Goal: Find specific page/section: Find specific page/section

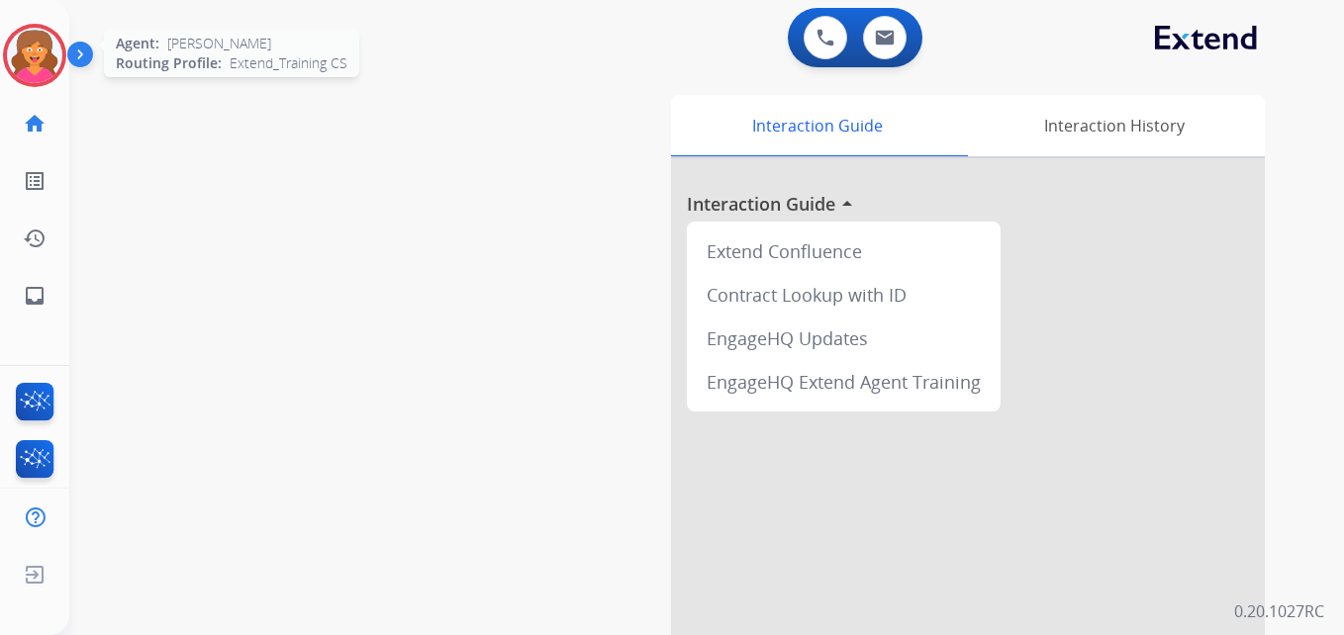
click at [37, 56] on img at bounding box center [34, 55] width 55 height 55
click at [54, 48] on img at bounding box center [34, 55] width 55 height 55
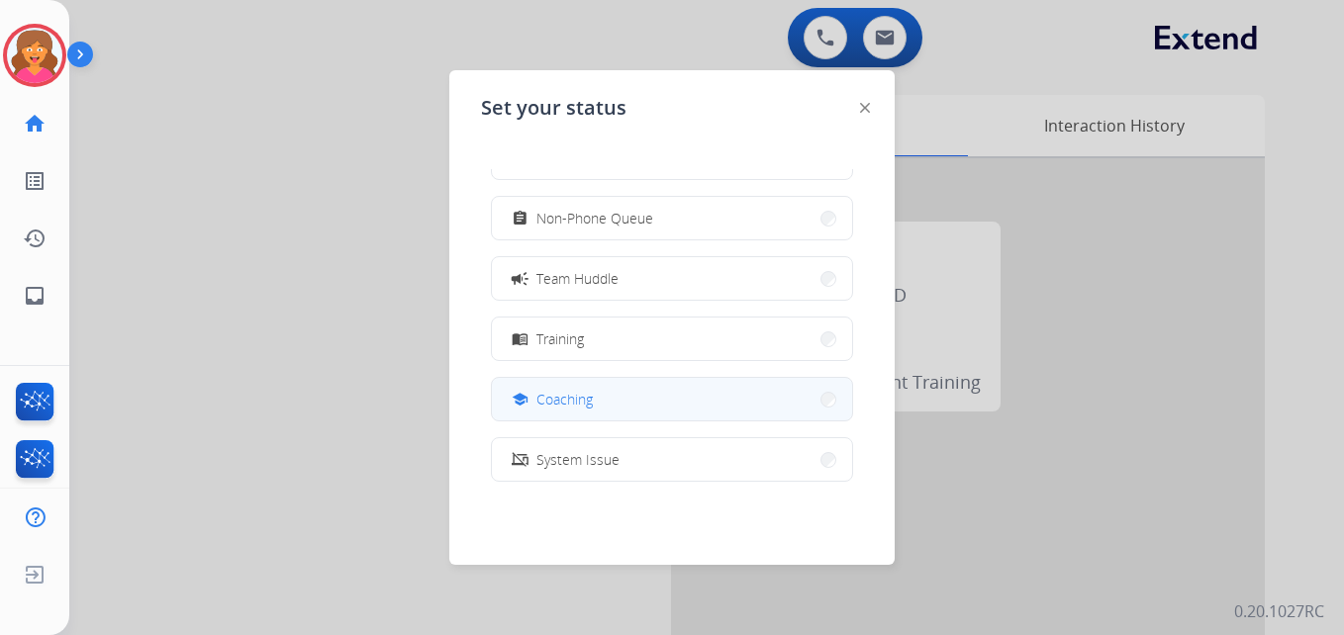
scroll to position [198, 0]
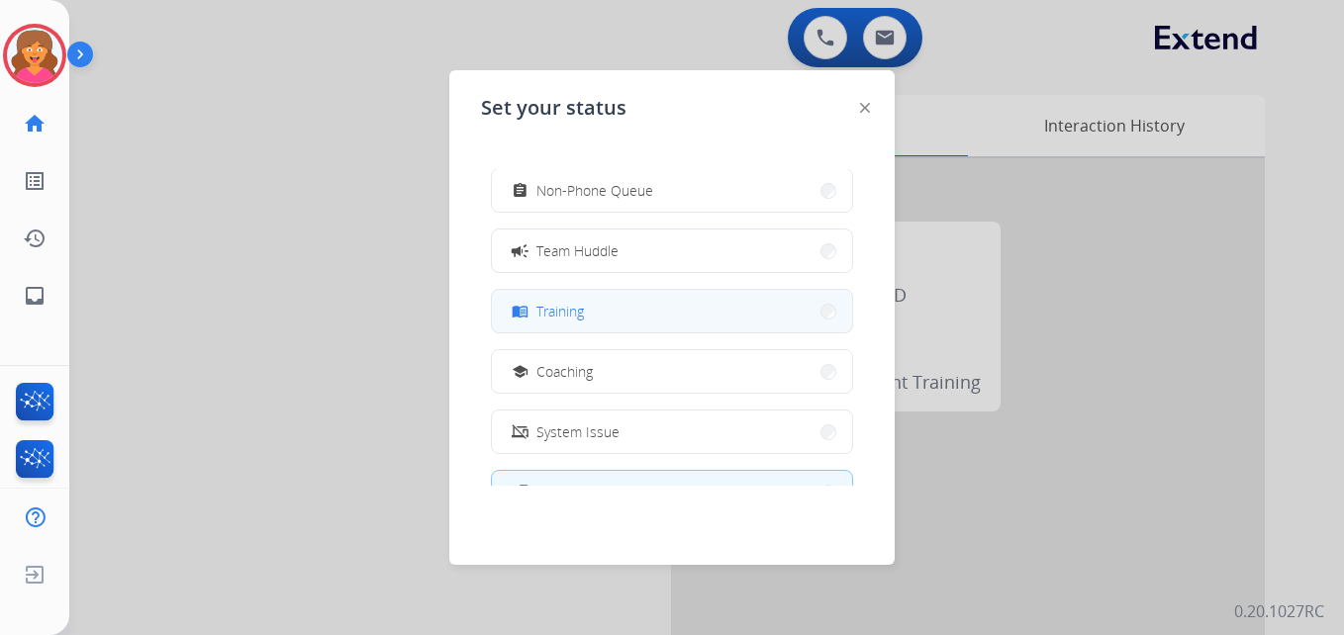
click at [606, 325] on button "menu_book Training" at bounding box center [672, 311] width 360 height 43
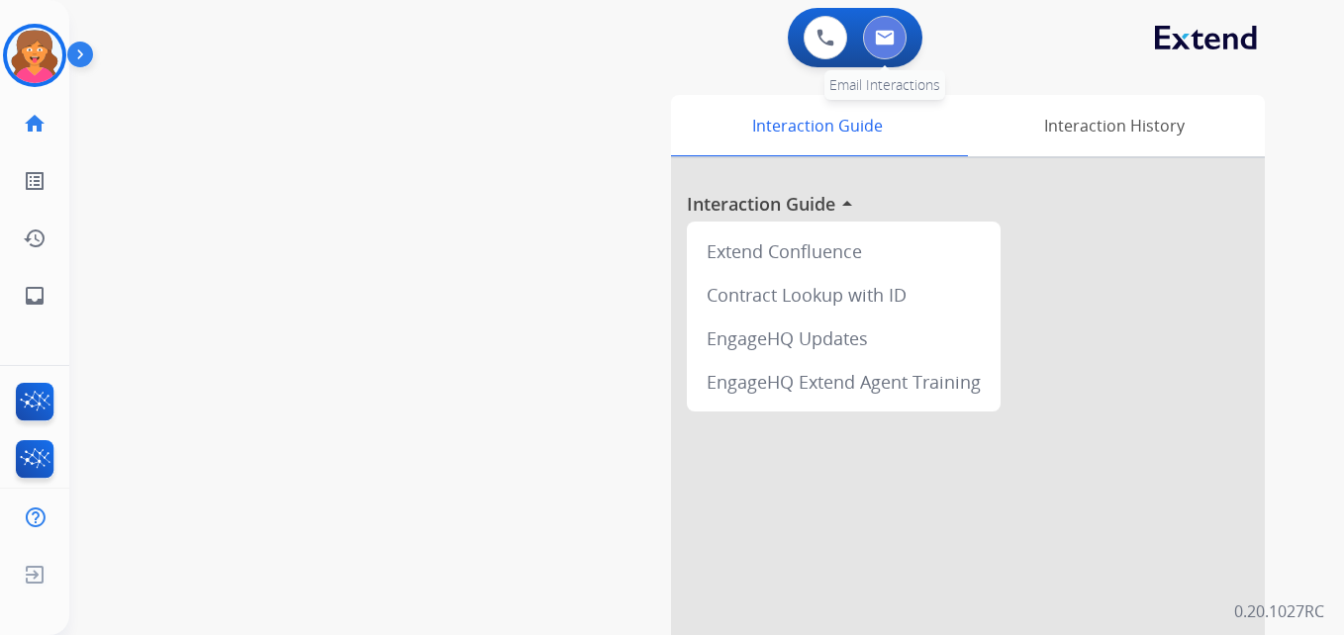
click at [883, 50] on button at bounding box center [885, 38] width 44 height 44
select select "**********"
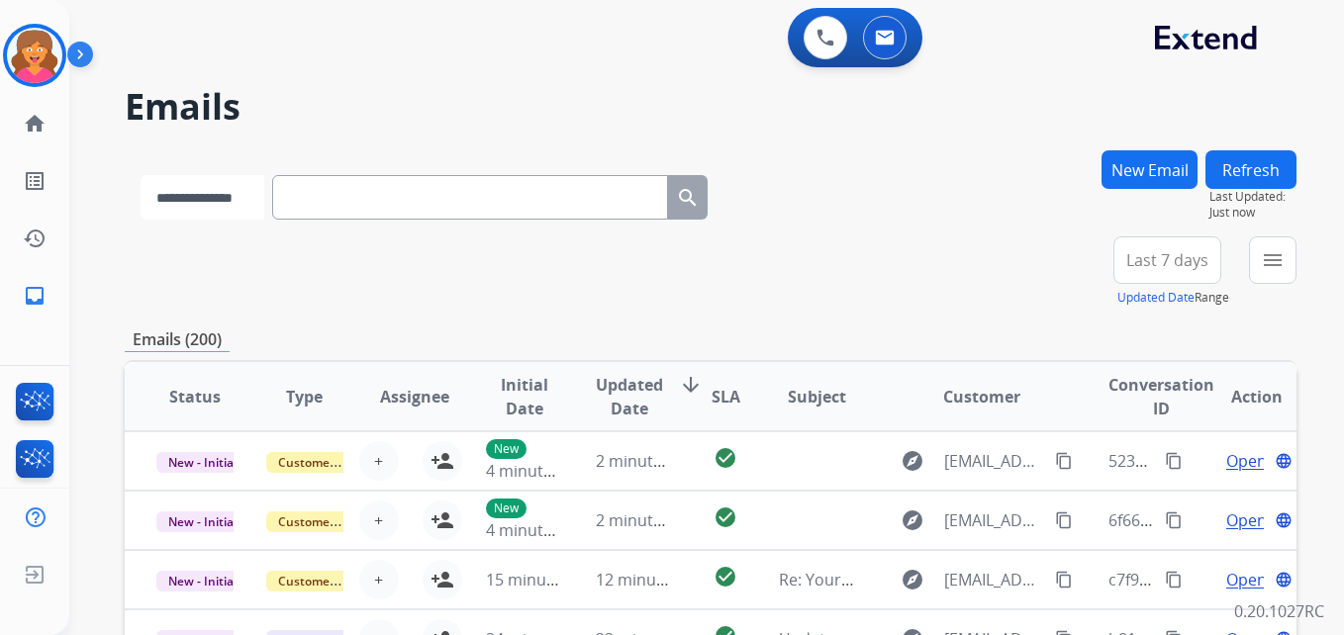
click at [202, 200] on select "**********" at bounding box center [203, 197] width 124 height 45
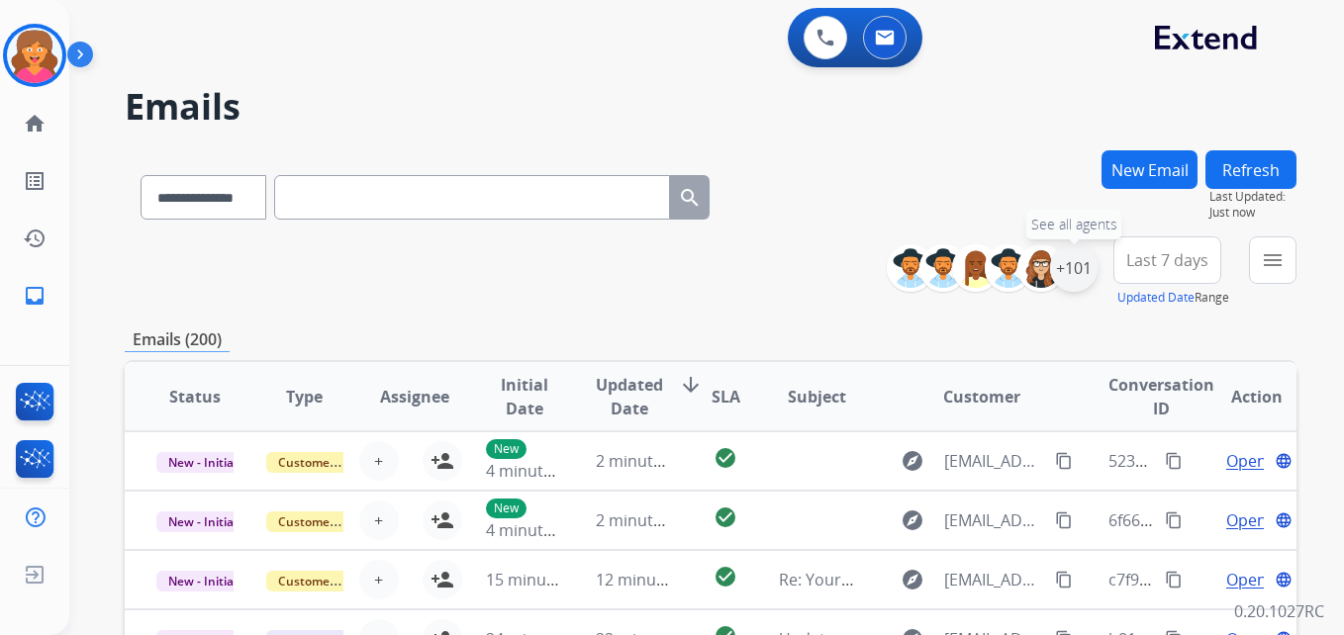
click at [1077, 269] on div "+101" at bounding box center [1074, 268] width 48 height 48
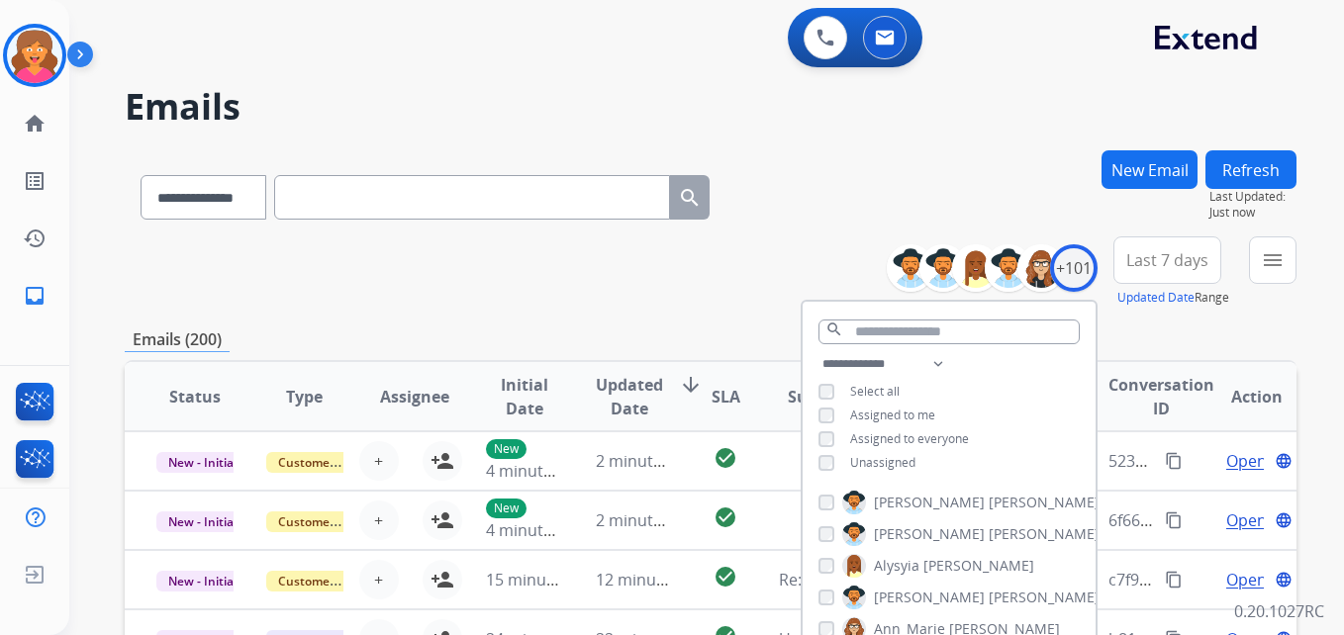
click at [832, 466] on div "Unassigned" at bounding box center [867, 463] width 97 height 16
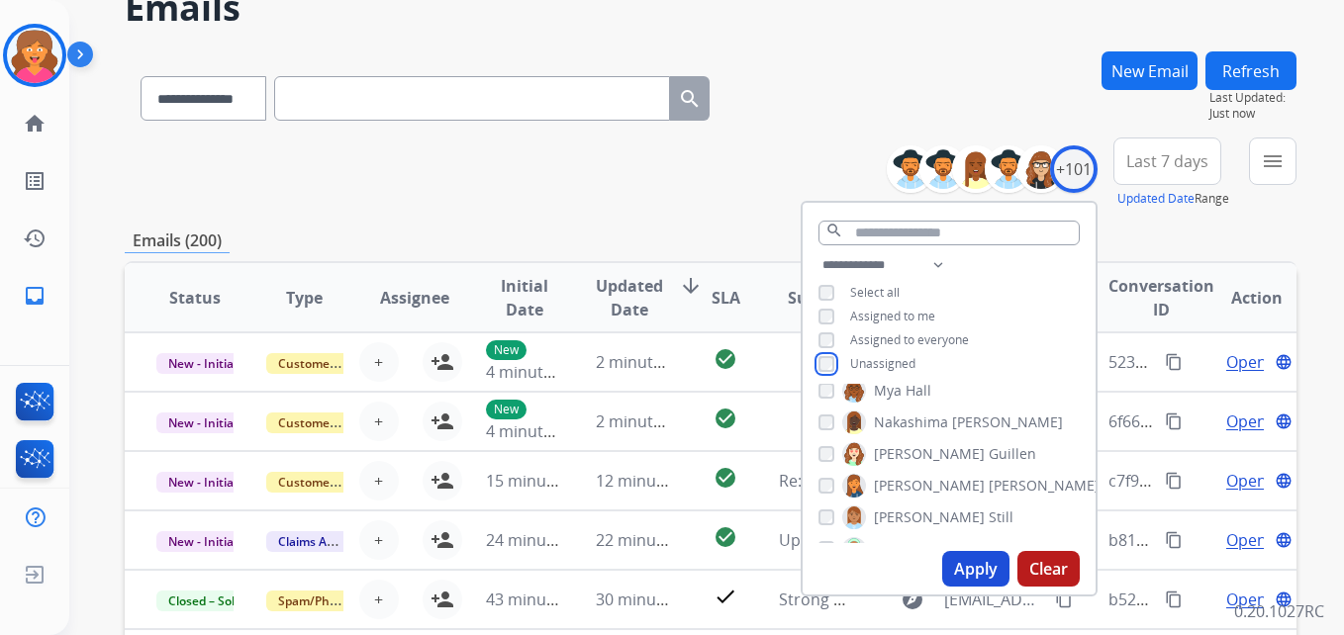
scroll to position [2177, 0]
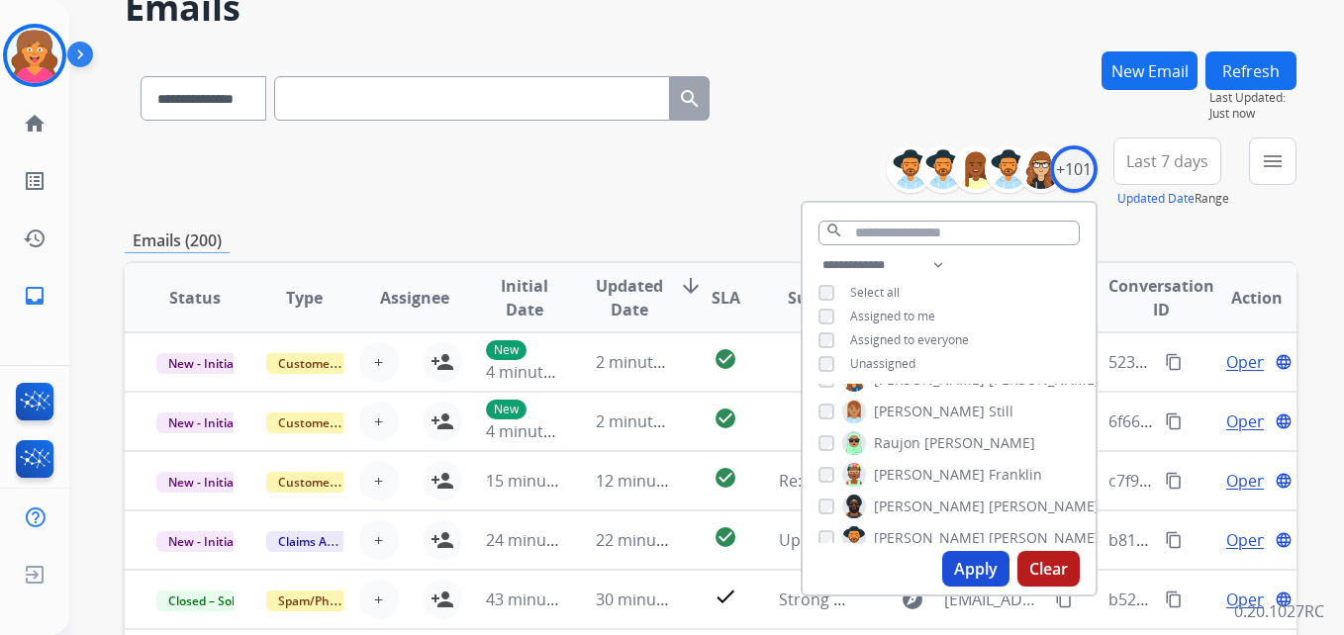
click at [1162, 164] on span "Last 7 days" at bounding box center [1167, 161] width 82 height 8
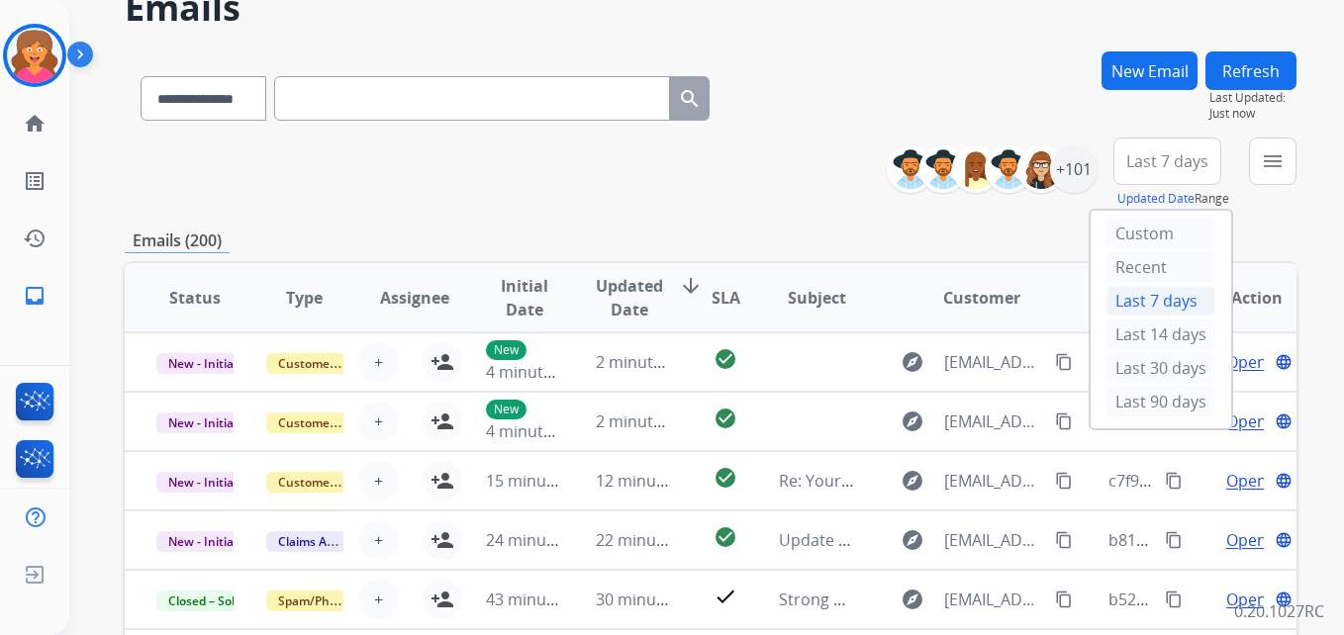
click at [1144, 408] on div "Last 90 days" at bounding box center [1161, 402] width 109 height 30
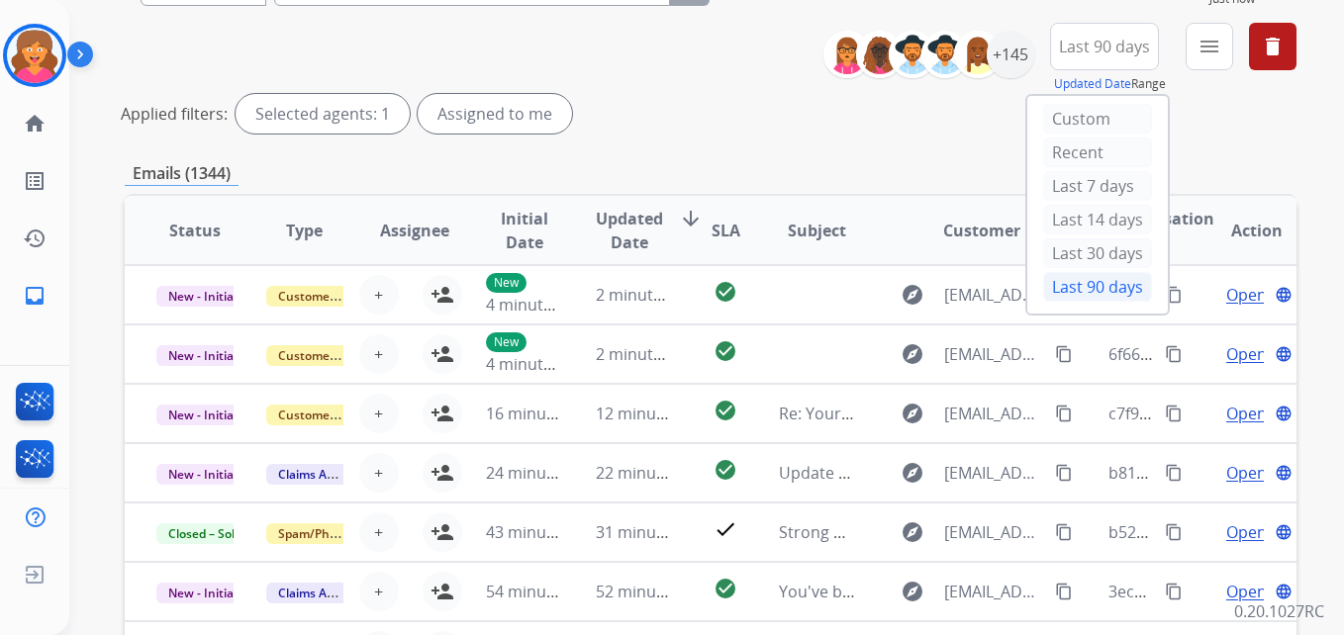
scroll to position [198, 0]
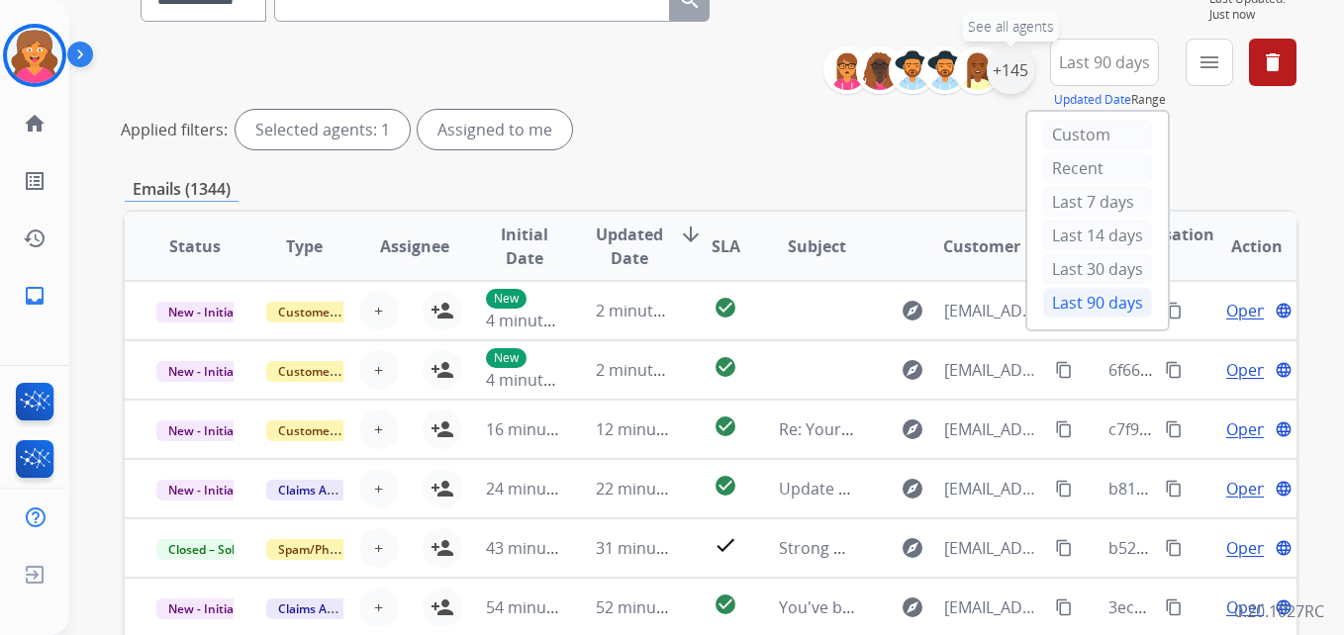
click at [1011, 67] on div "+145" at bounding box center [1011, 71] width 48 height 48
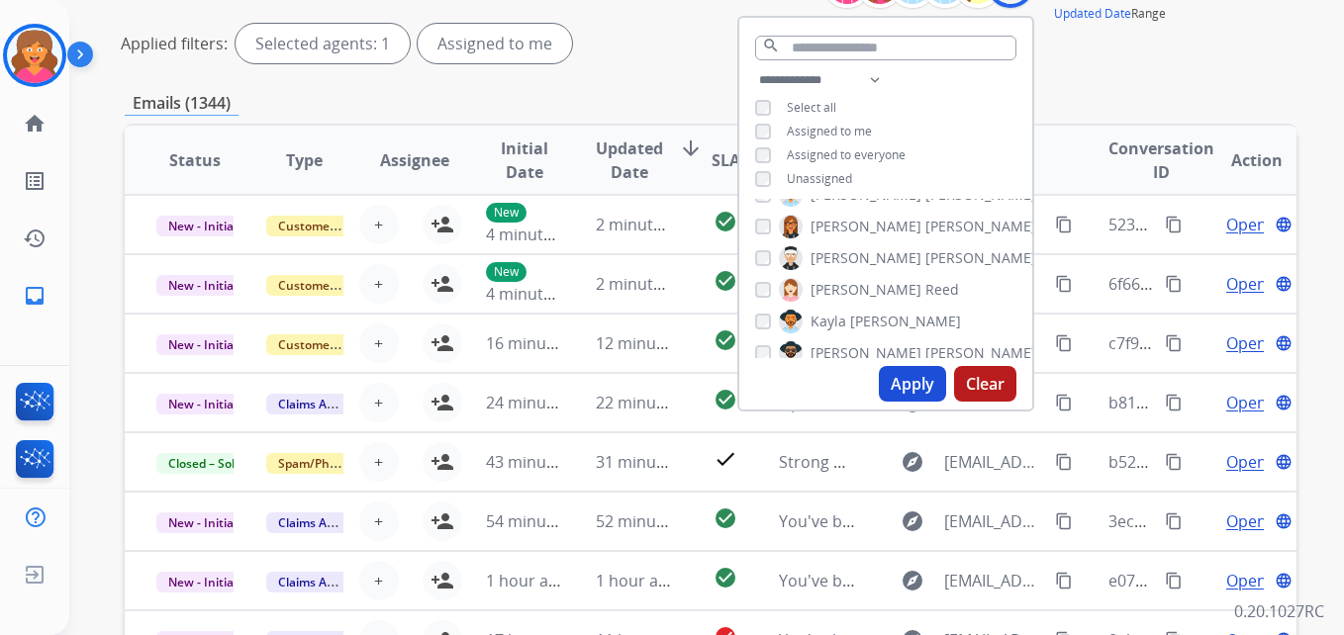
scroll to position [396, 0]
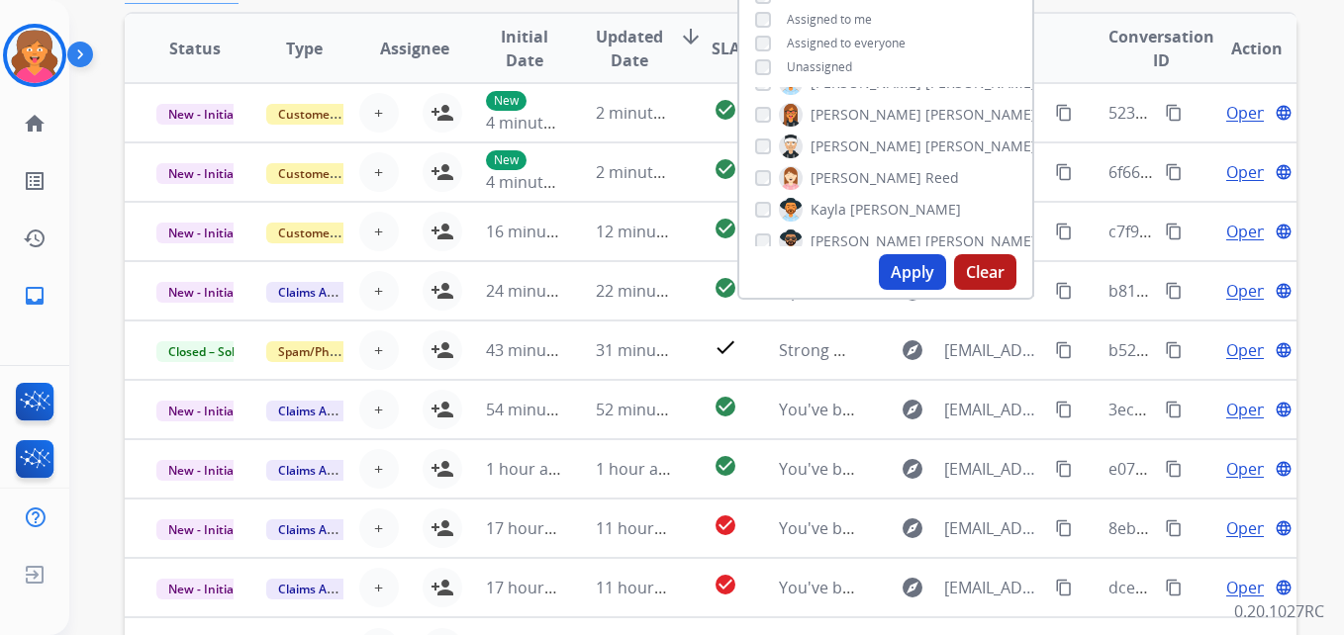
click at [905, 265] on button "Apply" at bounding box center [912, 272] width 67 height 36
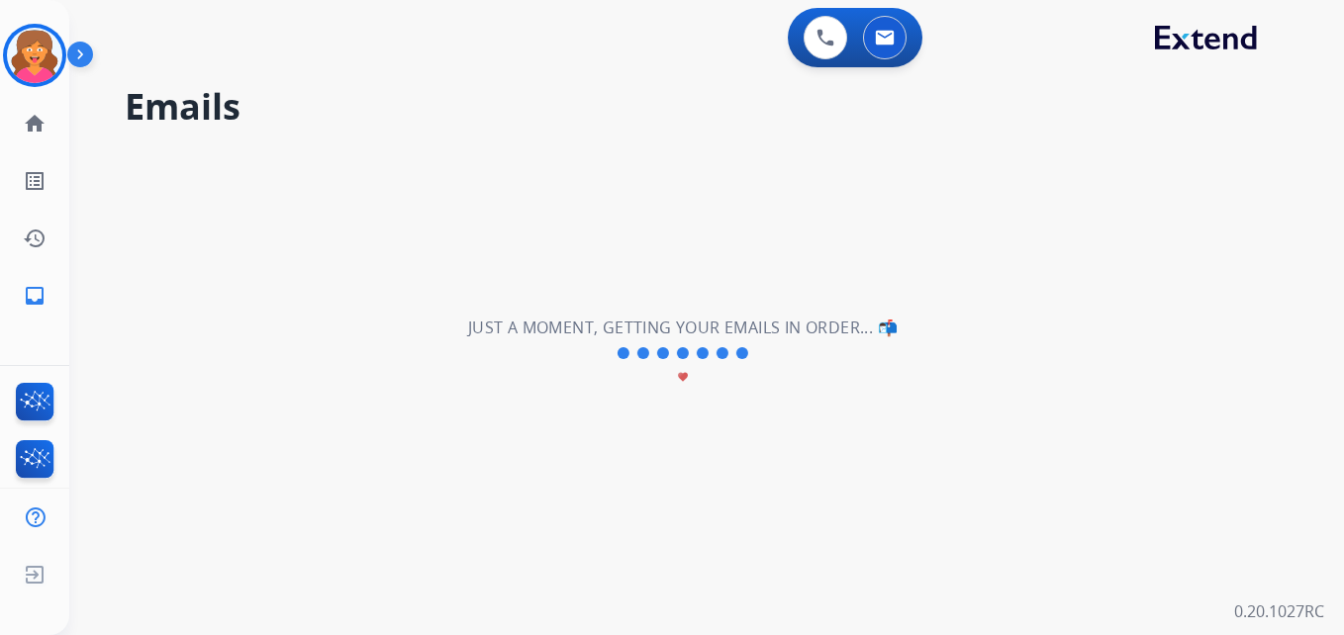
scroll to position [0, 0]
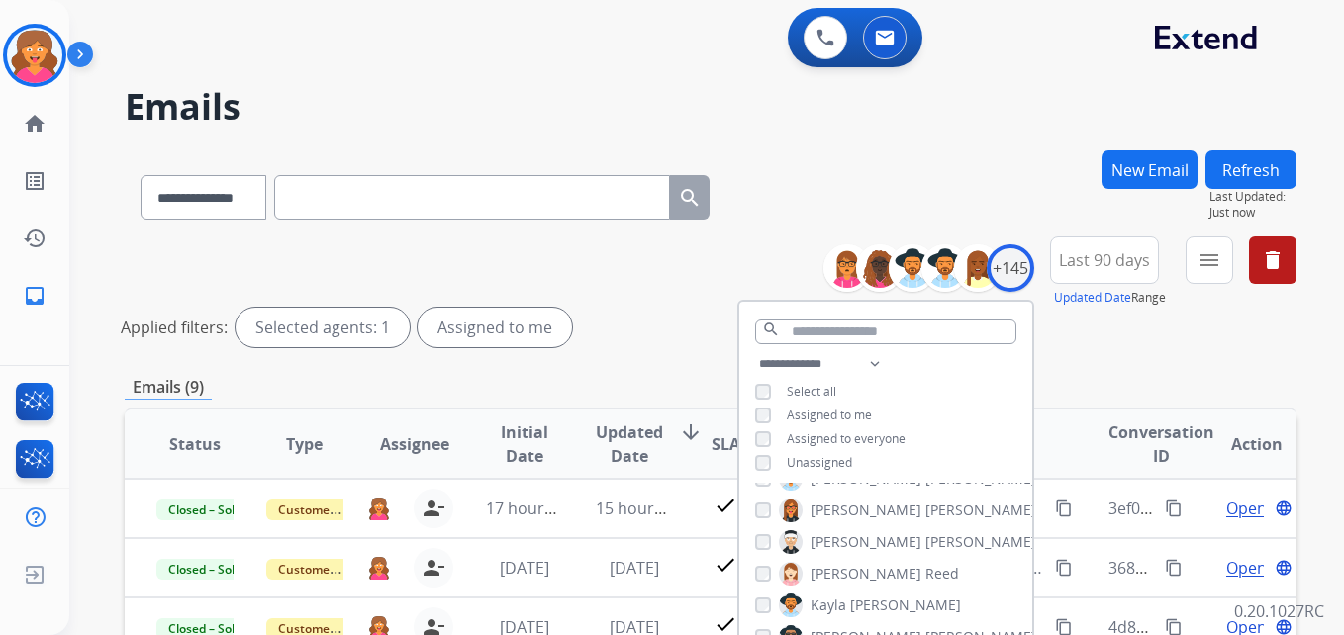
click at [618, 294] on div "**********" at bounding box center [711, 296] width 1172 height 119
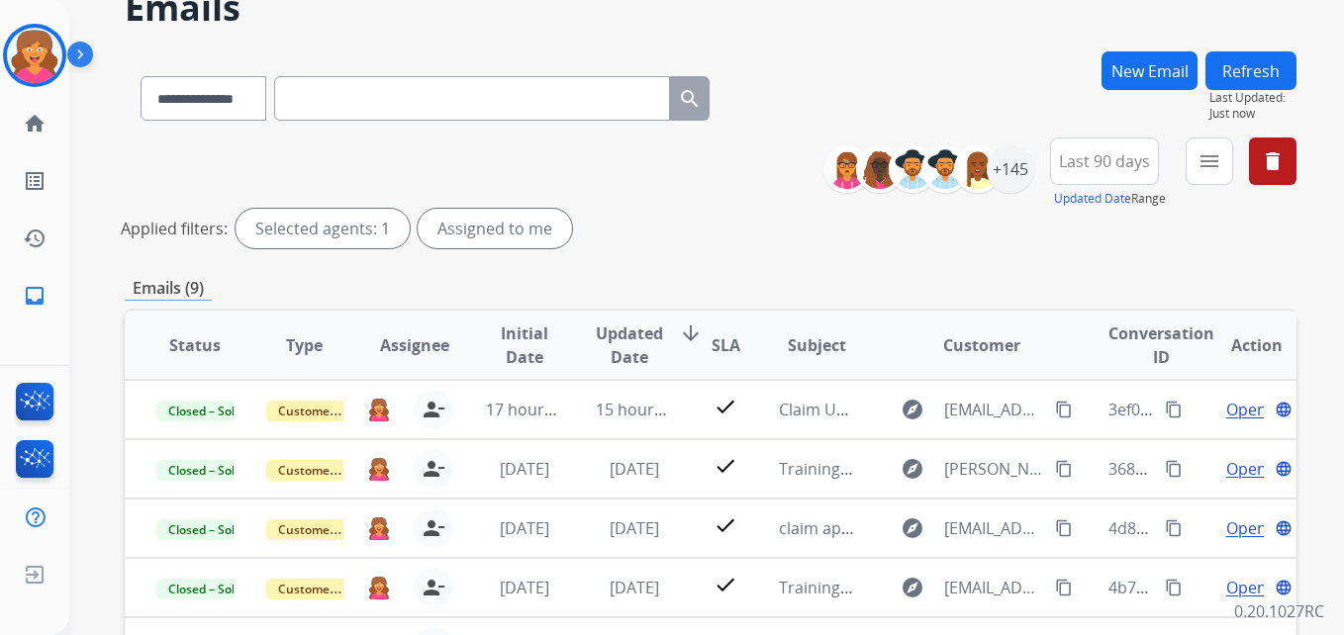
scroll to position [198, 0]
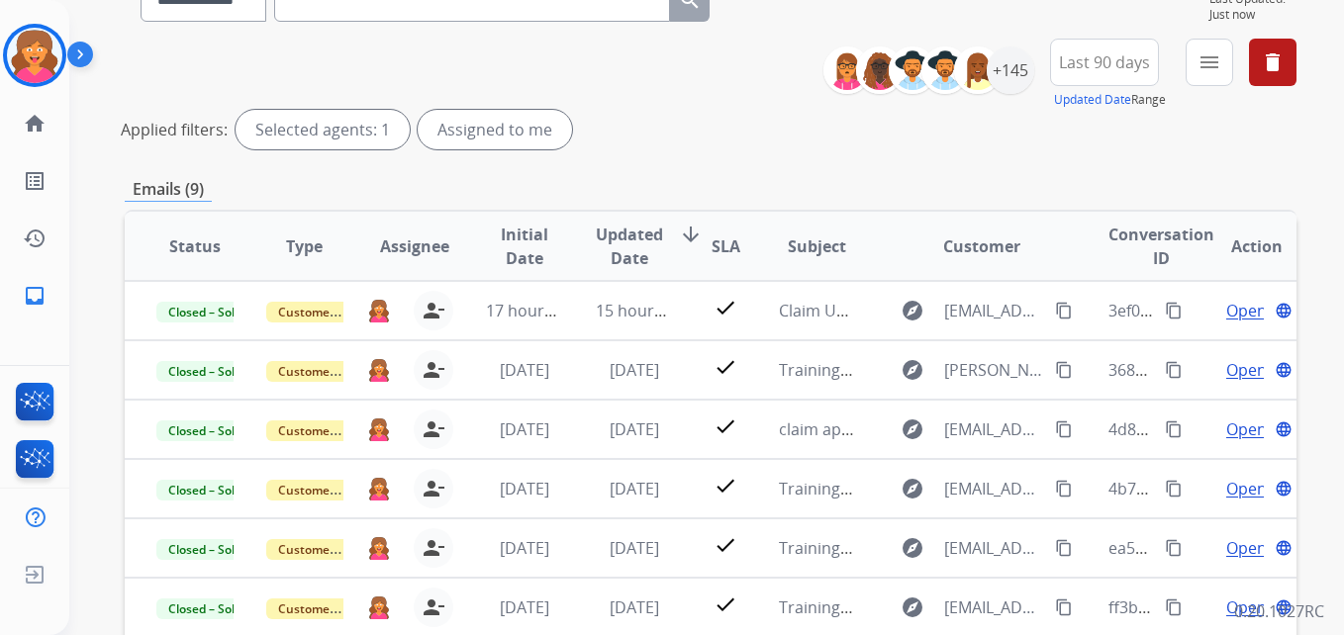
click at [903, 145] on div "Applied filters: Selected agents: 1 Assigned to me" at bounding box center [707, 130] width 1172 height 40
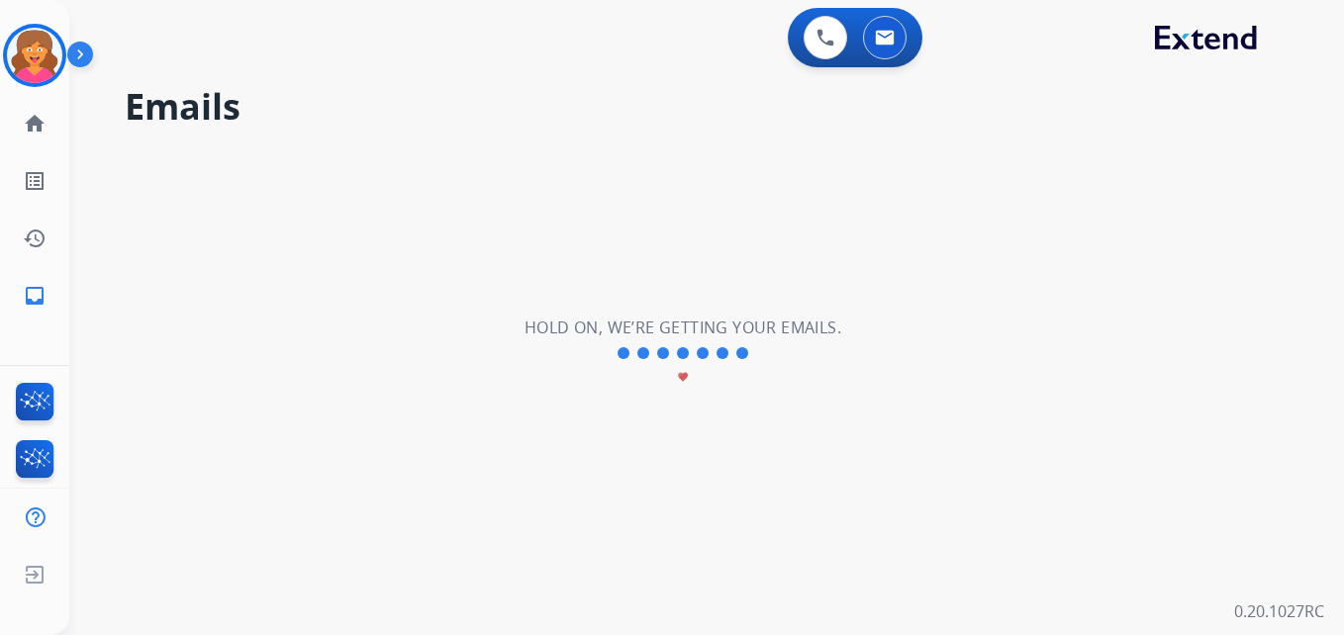
scroll to position [0, 0]
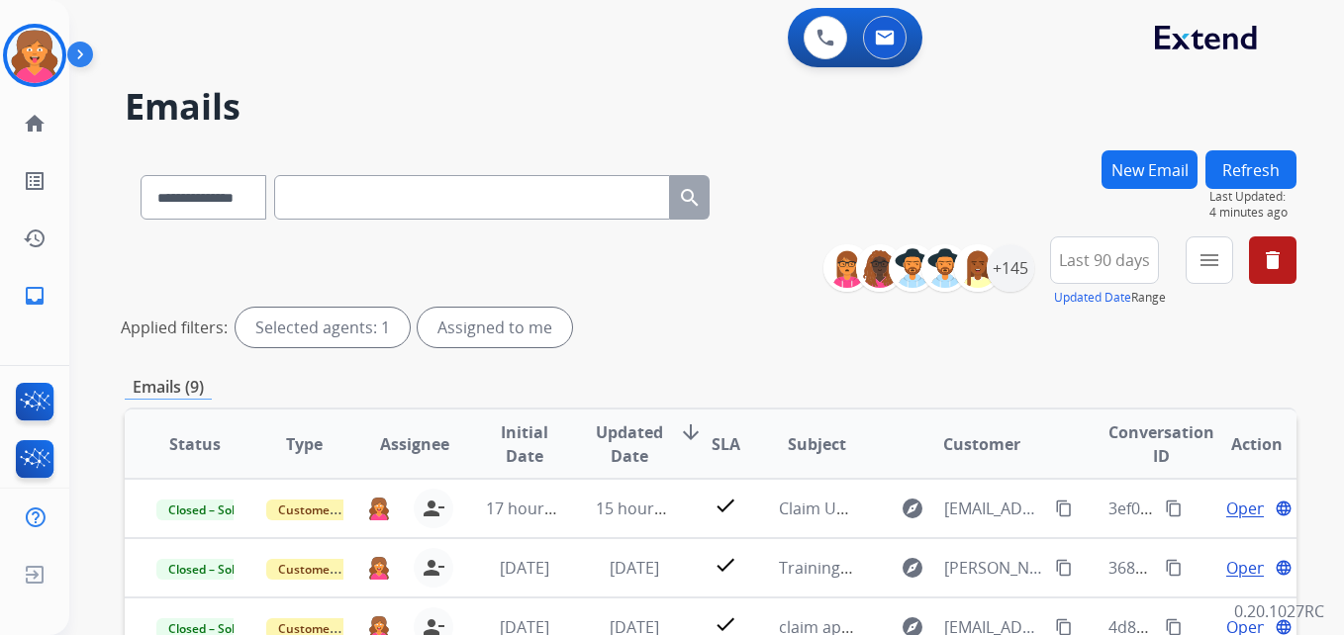
click at [947, 100] on h2 "Emails" at bounding box center [711, 107] width 1172 height 40
click at [605, 59] on div "0 Voice Interactions 0 Email Interactions" at bounding box center [695, 39] width 1204 height 63
